Goal: Task Accomplishment & Management: Use online tool/utility

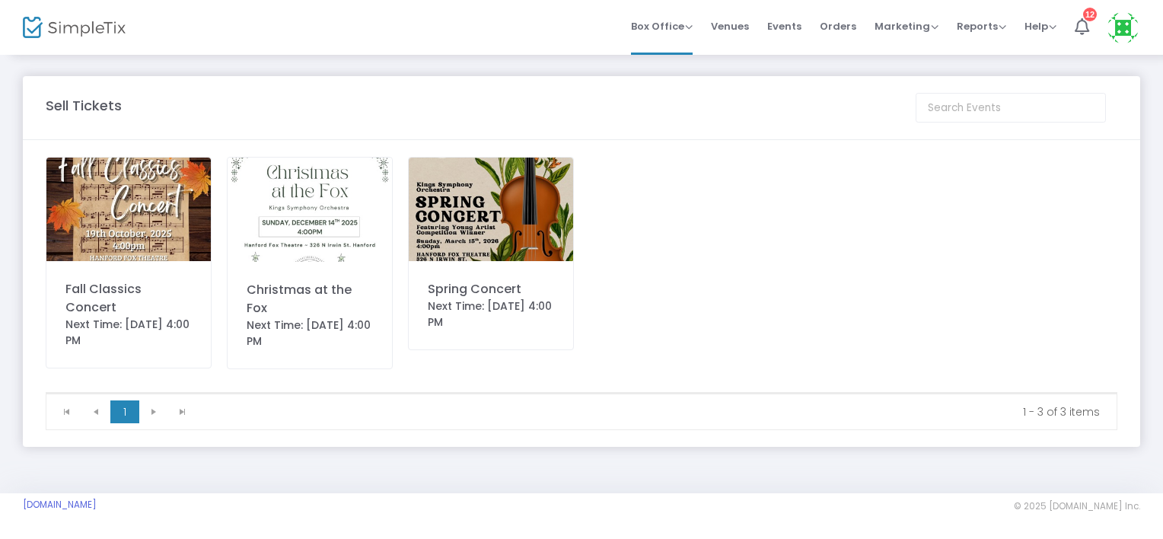
click at [138, 176] on img at bounding box center [128, 210] width 164 height 104
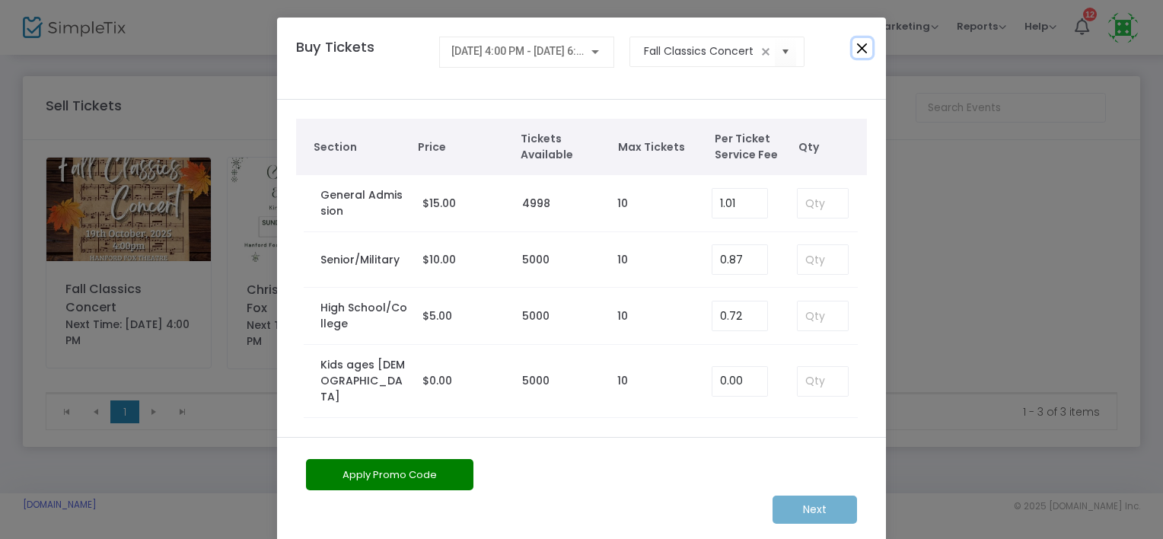
click at [855, 45] on button "Close" at bounding box center [863, 48] width 20 height 20
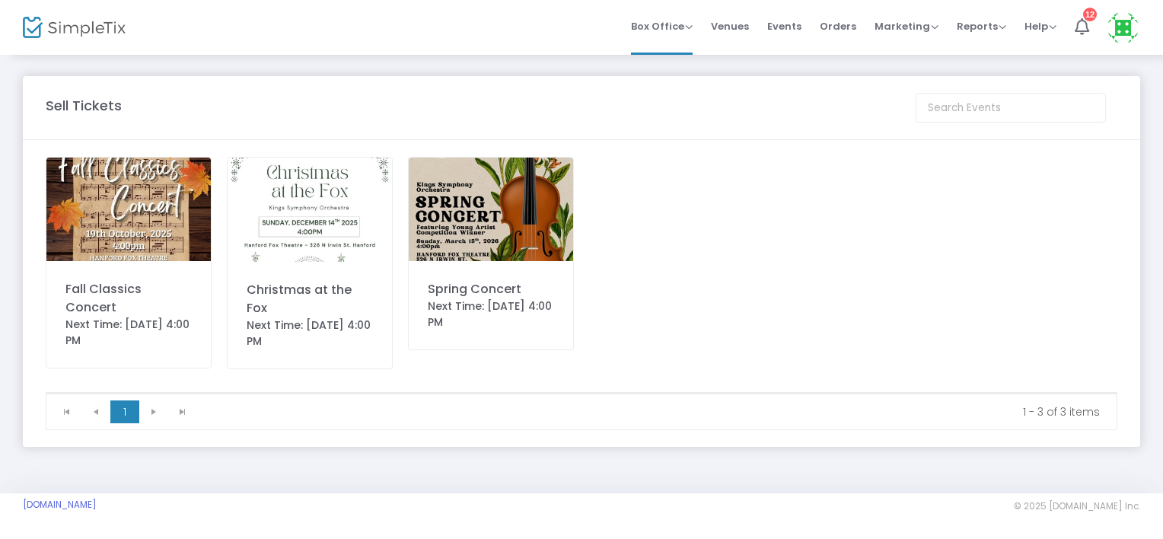
click at [37, 23] on img at bounding box center [74, 28] width 103 height 22
